Goal: Task Accomplishment & Management: Use online tool/utility

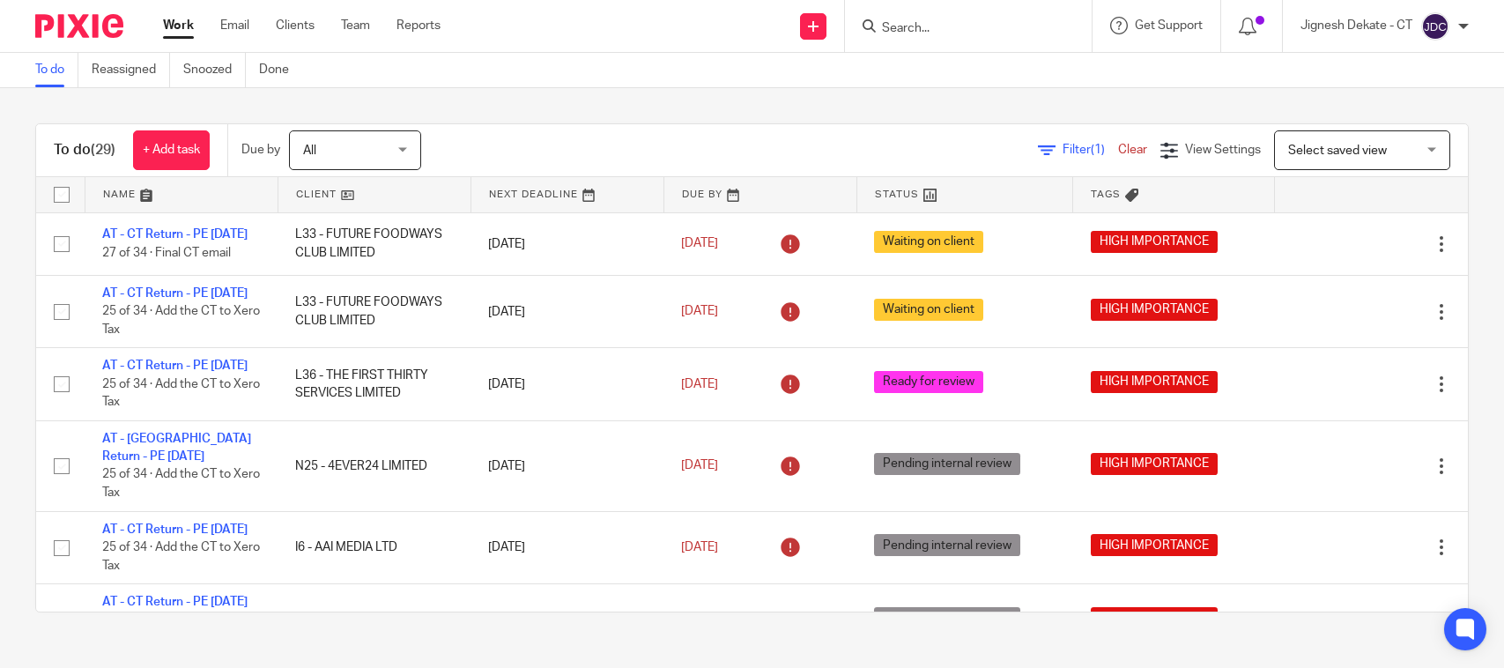
click at [960, 18] on form at bounding box center [974, 26] width 188 height 22
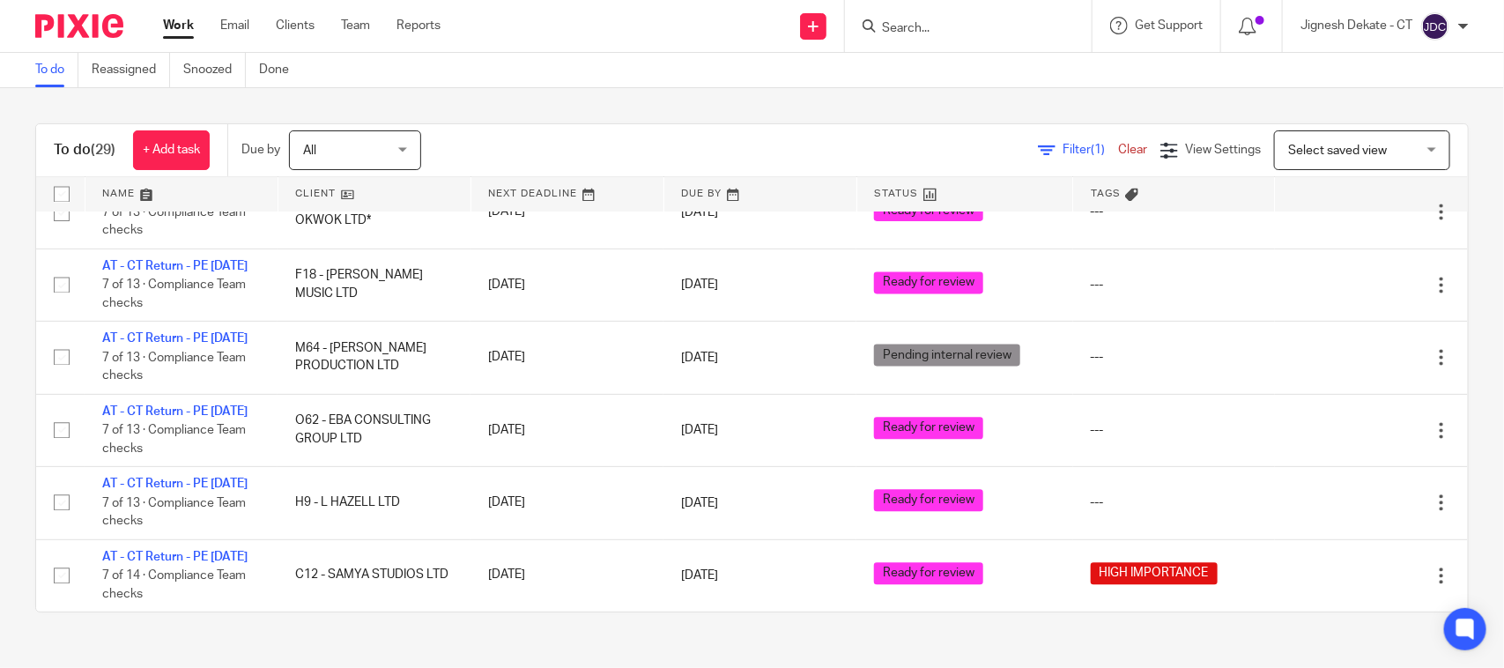
click at [928, 33] on input "Search" at bounding box center [959, 29] width 159 height 16
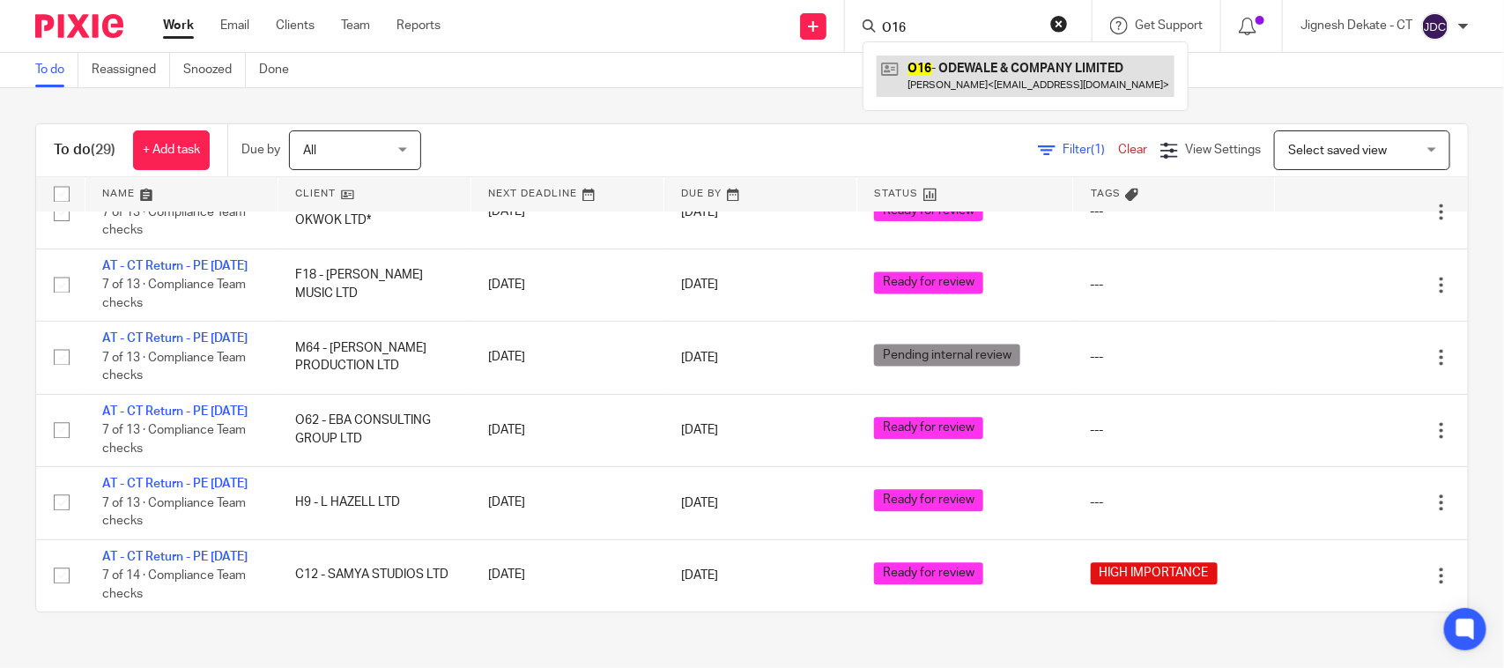
type input "O16"
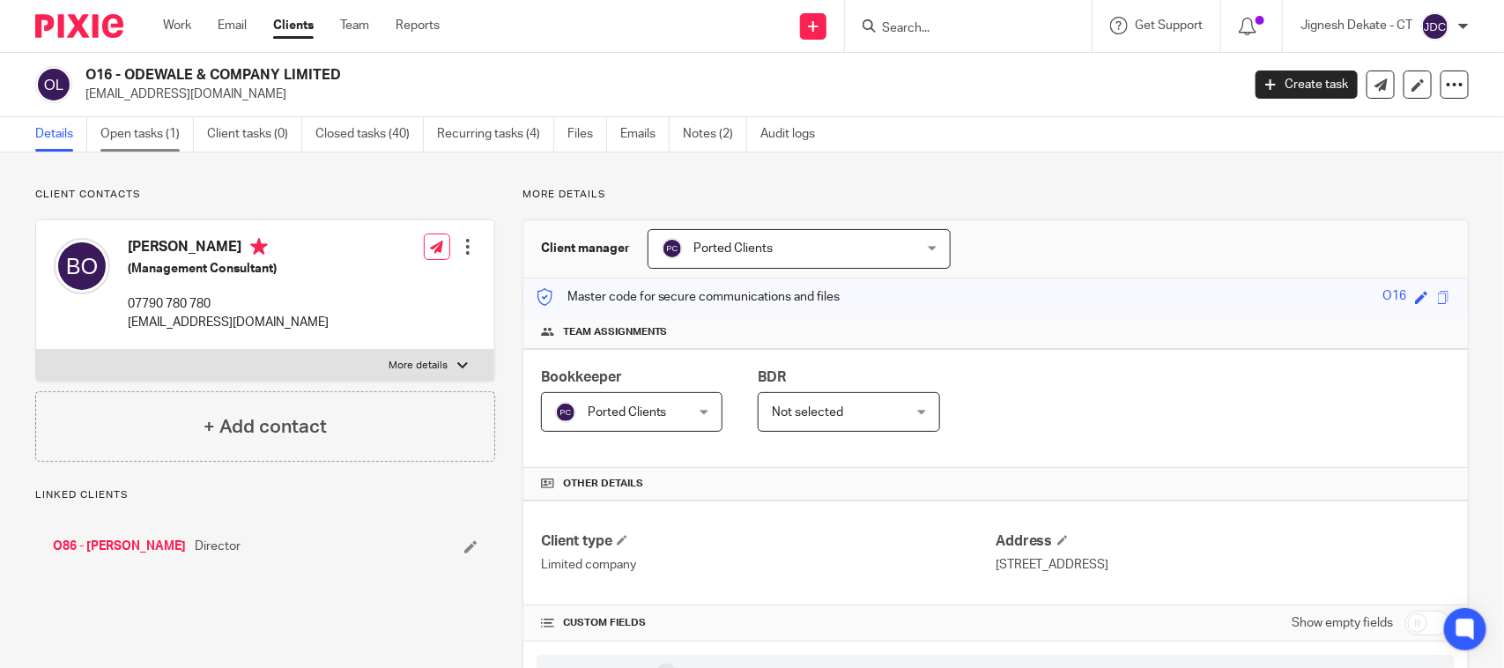
click at [143, 138] on link "Open tasks (1)" at bounding box center [146, 134] width 93 height 34
